Goal: Task Accomplishment & Management: Use online tool/utility

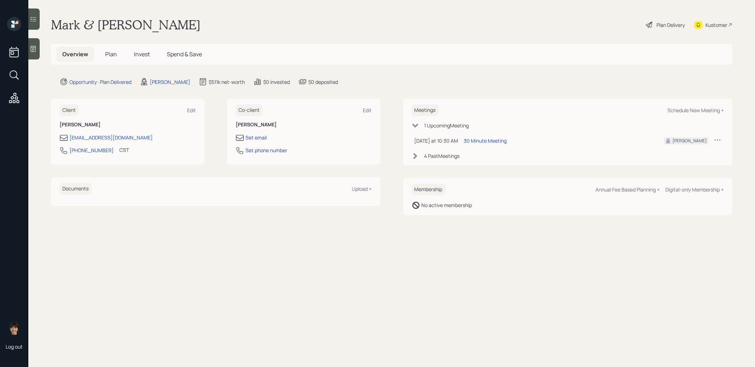
click at [142, 54] on span "Invest" at bounding box center [142, 54] width 16 height 8
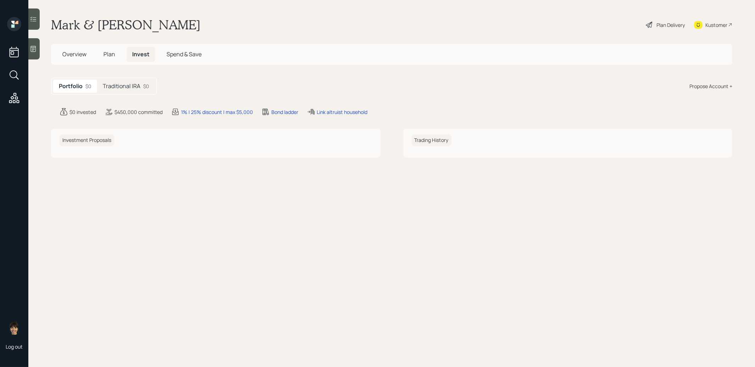
click at [122, 87] on h5 "Traditional IRA" at bounding box center [122, 86] width 38 height 7
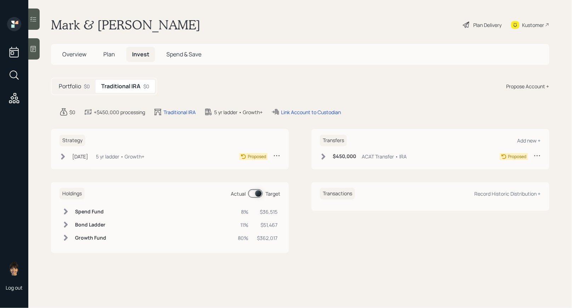
click at [487, 23] on div "Plan Delivery" at bounding box center [488, 24] width 28 height 7
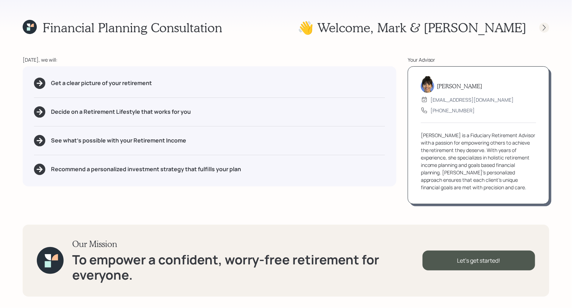
click at [545, 27] on icon at bounding box center [544, 27] width 7 height 7
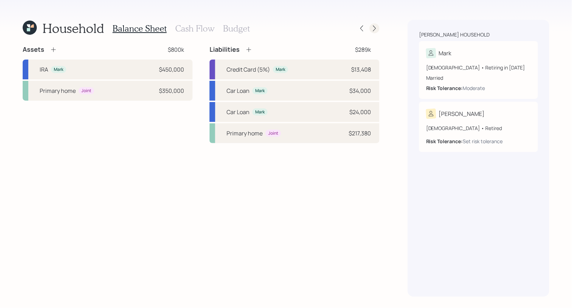
click at [377, 30] on icon at bounding box center [374, 28] width 7 height 7
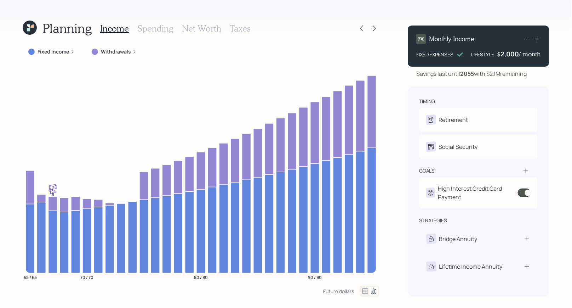
click at [156, 28] on h3 "Spending" at bounding box center [155, 28] width 36 height 10
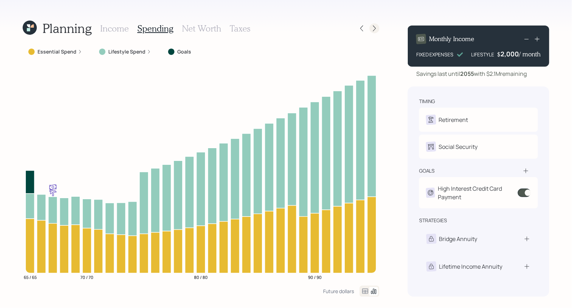
click at [378, 29] on icon at bounding box center [374, 28] width 7 height 7
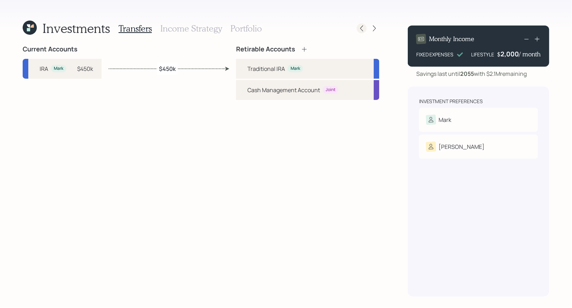
click at [362, 29] on icon at bounding box center [362, 28] width 7 height 7
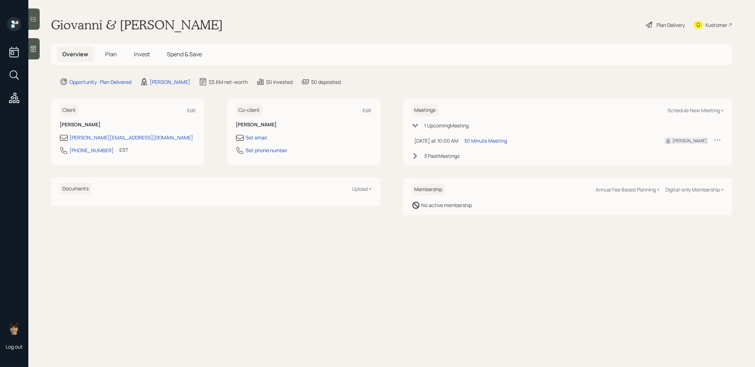
click at [671, 23] on div "Plan Delivery" at bounding box center [670, 24] width 28 height 7
